Goal: Find specific page/section: Find specific page/section

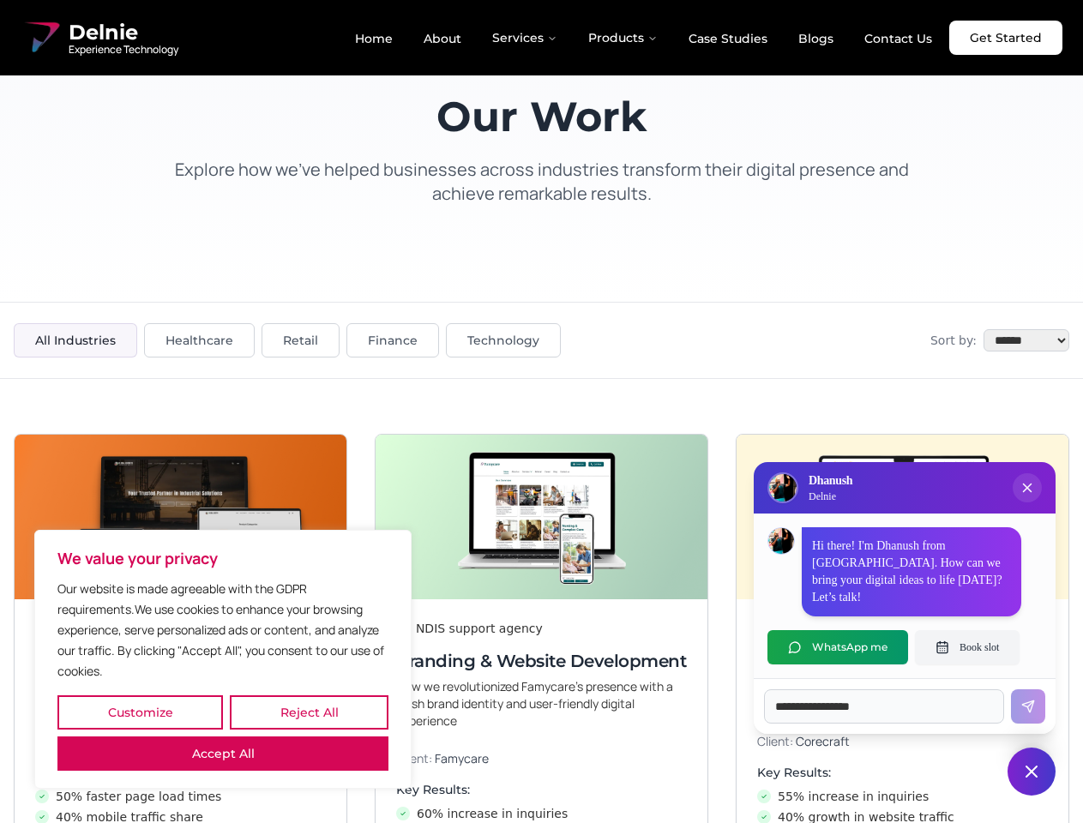
click at [140, 712] on button "Customize" at bounding box center [139, 712] width 165 height 34
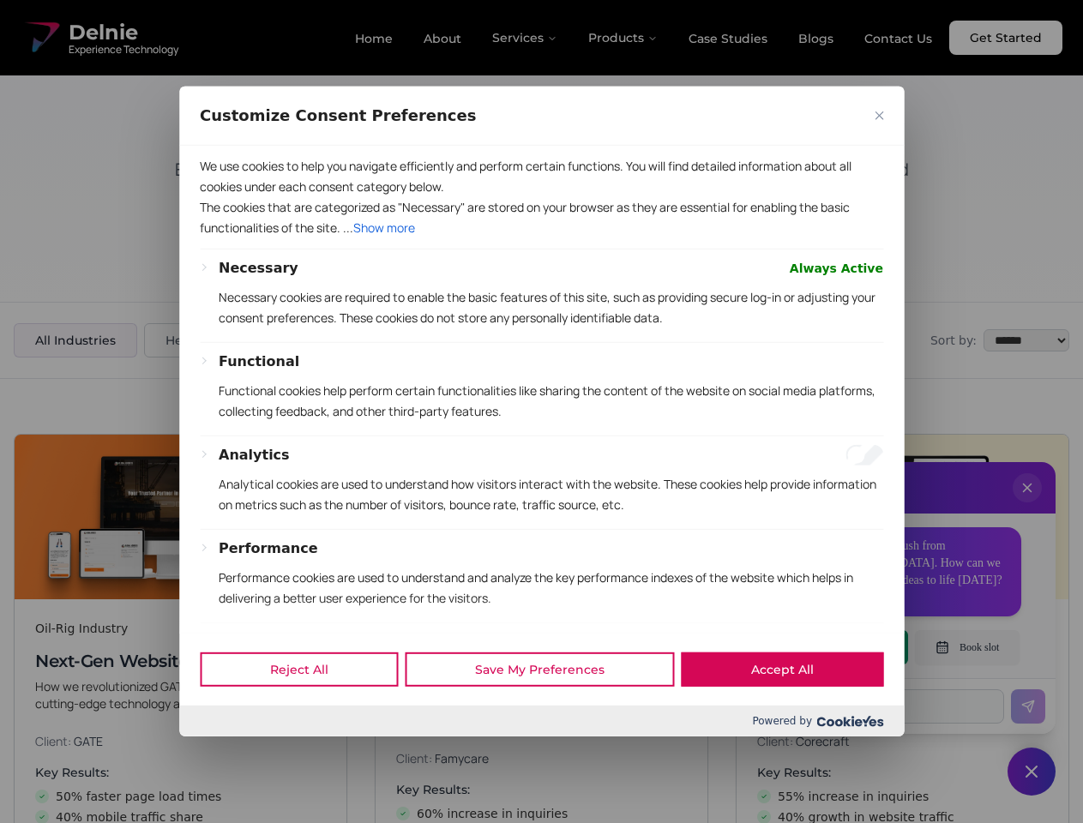
click at [309, 712] on div at bounding box center [541, 411] width 1083 height 823
click at [223, 736] on div "Customize Consent Preferences We use cookies to help you navigate efficiently a…" at bounding box center [541, 412] width 724 height 650
click at [541, 412] on div "Necessary Always Active Necessary cookies are required to enable the basic feat…" at bounding box center [541, 523] width 683 height 531
click at [1027, 505] on div at bounding box center [541, 411] width 1083 height 823
click at [838, 647] on div "Reject All Save My Preferences Accept All" at bounding box center [541, 669] width 724 height 73
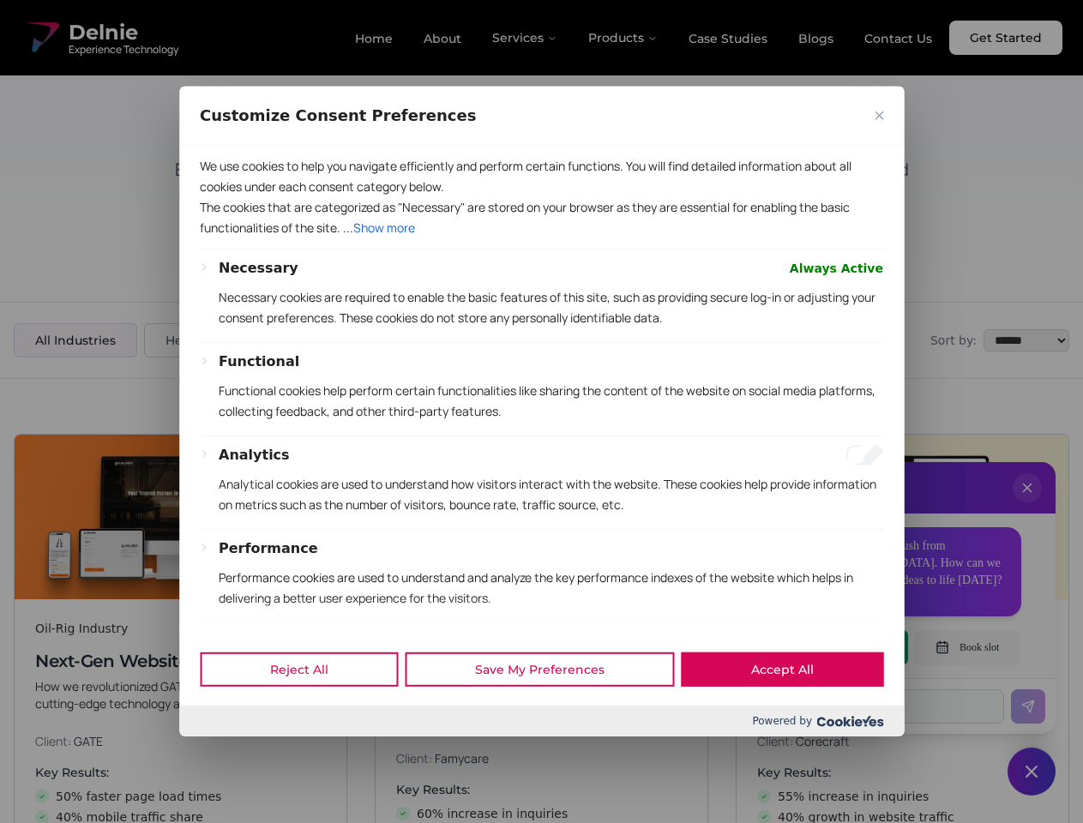
click at [967, 647] on div at bounding box center [541, 411] width 1083 height 823
click at [1031, 772] on div at bounding box center [541, 411] width 1083 height 823
click at [526, 38] on div at bounding box center [541, 411] width 1083 height 823
click at [623, 38] on div at bounding box center [541, 411] width 1083 height 823
